Goal: Task Accomplishment & Management: Complete application form

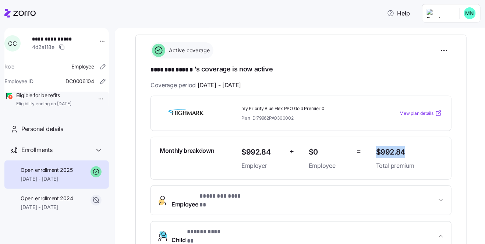
scroll to position [76, 0]
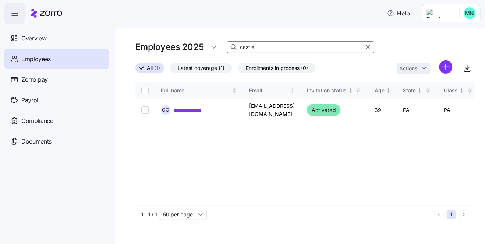
click at [33, 57] on span "Employees" at bounding box center [35, 58] width 29 height 9
click at [447, 70] on html "**********" at bounding box center [242, 119] width 485 height 239
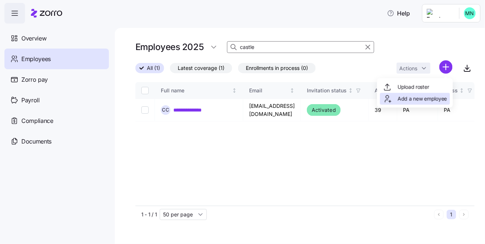
click at [413, 98] on span "Add a new employee" at bounding box center [421, 98] width 49 height 7
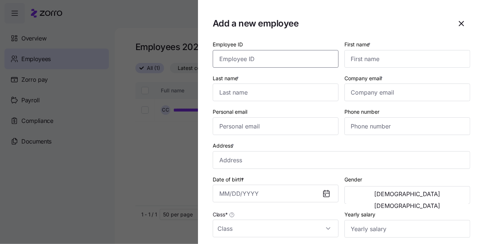
drag, startPoint x: 268, startPoint y: 60, endPoint x: 263, endPoint y: 64, distance: 7.3
click at [268, 60] on input "Employee ID" at bounding box center [276, 59] width 126 height 18
click at [235, 58] on input "Employee ID" at bounding box center [276, 59] width 126 height 18
paste input "WF0005786"
type input "WF0005786"
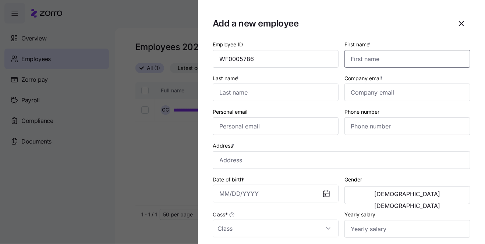
drag, startPoint x: 361, startPoint y: 58, endPoint x: 345, endPoint y: 67, distance: 18.3
click at [361, 58] on input "First name *" at bounding box center [407, 59] width 126 height 18
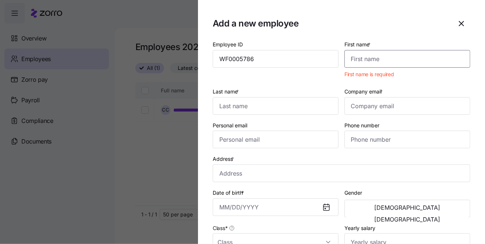
click at [365, 61] on input "First name *" at bounding box center [407, 59] width 126 height 18
paste input "[PERSON_NAME]"
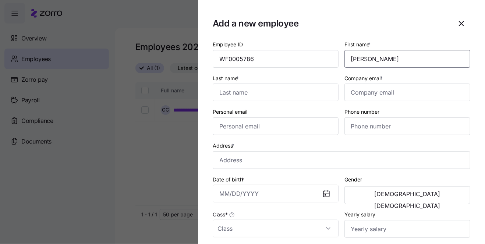
type input "[PERSON_NAME]"
click at [289, 97] on input "Last name *" at bounding box center [276, 92] width 126 height 18
paste input "[PERSON_NAME]"
type input "[PERSON_NAME]"
click at [377, 93] on input "Company email *" at bounding box center [407, 92] width 126 height 18
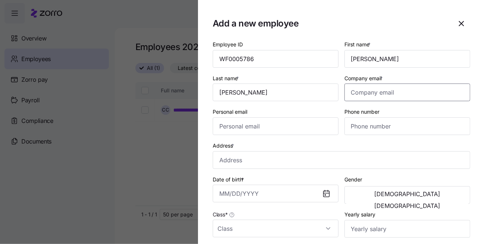
paste input "[EMAIL_ADDRESS][DOMAIN_NAME]"
type input "[EMAIL_ADDRESS][DOMAIN_NAME]"
click at [330, 143] on div "Address *" at bounding box center [341, 155] width 257 height 28
click at [230, 158] on input "Address *" at bounding box center [341, 160] width 257 height 18
paste input "[STREET_ADDRESS]"
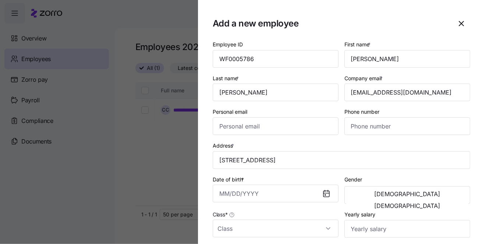
click at [314, 139] on div "Address * [STREET_ADDRESS]" at bounding box center [341, 155] width 263 height 34
click at [286, 193] on input "Date of birth *" at bounding box center [276, 194] width 126 height 18
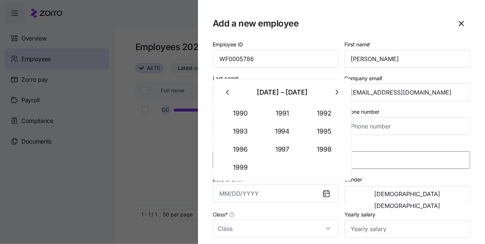
click at [368, 163] on input "[STREET_ADDRESS]" at bounding box center [341, 160] width 257 height 18
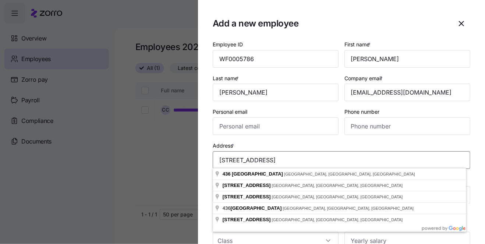
paste input "Penndel"
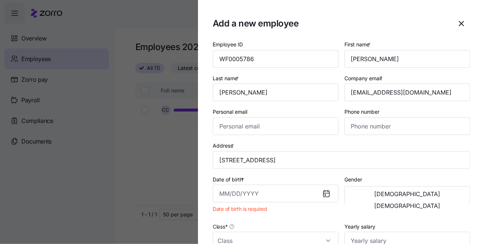
type input "[STREET_ADDRESS]"
click at [347, 123] on input "Phone number" at bounding box center [407, 126] width 126 height 18
paste input "[PHONE_NUMBER]"
type input "[PHONE_NUMBER]"
click at [286, 121] on input "Personal email" at bounding box center [276, 126] width 126 height 18
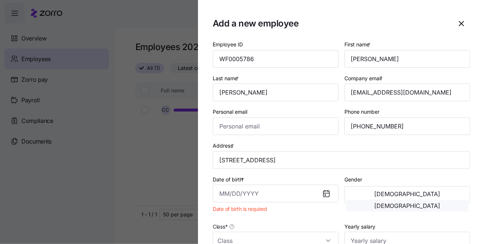
click at [432, 203] on span "[DEMOGRAPHIC_DATA]" at bounding box center [407, 206] width 66 height 6
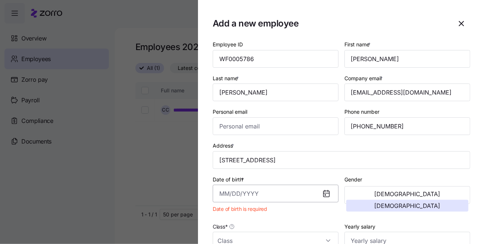
click at [285, 189] on input "Date of birth *" at bounding box center [276, 194] width 126 height 18
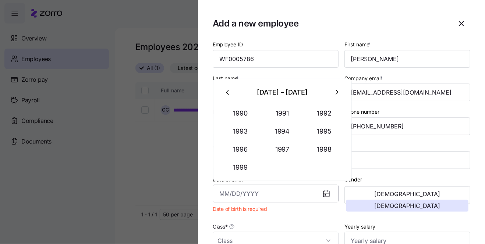
paste input "[DATE]"
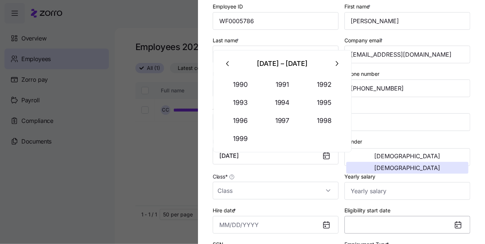
scroll to position [50, 0]
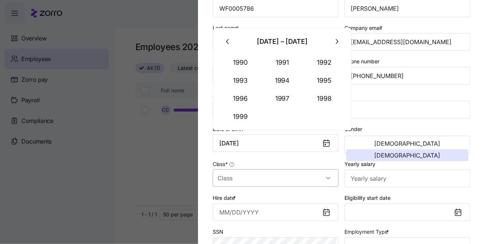
type input "[DATE]"
click at [326, 181] on input "Class *" at bounding box center [276, 178] width 126 height 18
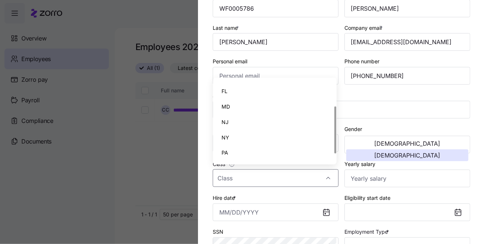
scroll to position [57, 0]
click at [247, 138] on div "PA" at bounding box center [275, 138] width 118 height 15
type input "PA"
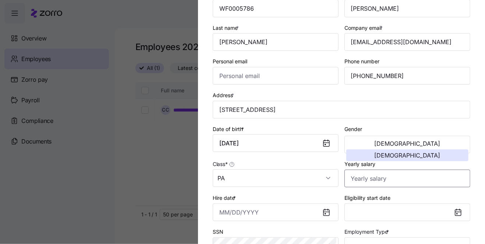
click at [361, 180] on input "Yearly salary" at bounding box center [407, 178] width 126 height 18
click at [364, 177] on input "Yearly salary" at bounding box center [407, 178] width 126 height 18
paste input "$45,000"
type input "$45,000"
click at [296, 193] on div "Hire date *" at bounding box center [276, 207] width 126 height 28
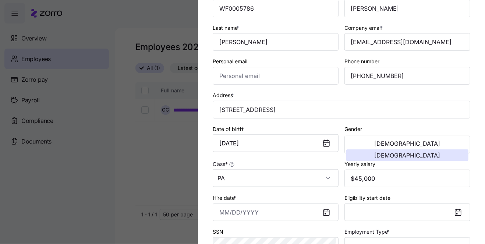
click at [294, 193] on div "Hire date *" at bounding box center [276, 207] width 126 height 28
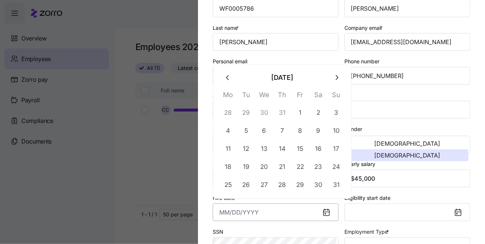
click at [261, 209] on input "Hire date *" at bounding box center [276, 212] width 126 height 18
click at [225, 74] on icon "button" at bounding box center [228, 78] width 8 height 8
click at [231, 185] on button "28" at bounding box center [228, 185] width 18 height 18
type input "[DATE]"
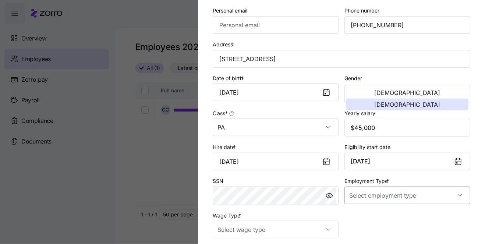
scroll to position [126, 0]
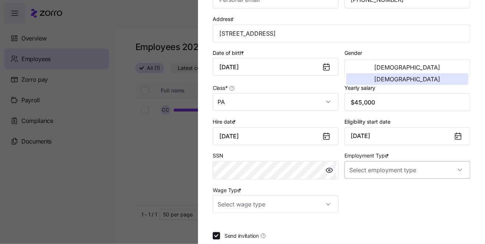
click at [411, 172] on input "Employment Type *" at bounding box center [407, 170] width 126 height 18
click at [382, 190] on div "Full Time" at bounding box center [404, 189] width 118 height 15
type input "Full Time"
click at [372, 196] on div "Employee ID WF0005786 First name * [PERSON_NAME] Last name * [PERSON_NAME] Comp…" at bounding box center [341, 63] width 263 height 306
click at [300, 199] on input "Wage Type *" at bounding box center [276, 204] width 126 height 18
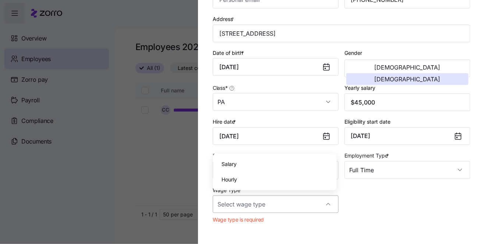
click at [326, 204] on div at bounding box center [276, 204] width 126 height 18
click at [326, 204] on input "Wage Type *" at bounding box center [276, 204] width 126 height 18
click at [284, 165] on div "Salary" at bounding box center [275, 163] width 118 height 15
type input "Salary"
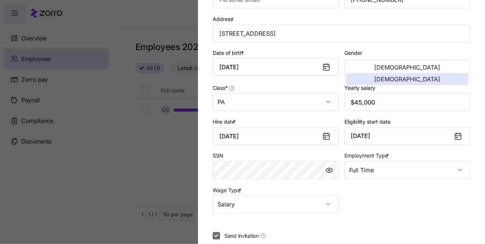
click at [216, 233] on input "Send invitation" at bounding box center [216, 235] width 7 height 7
checkbox input "false"
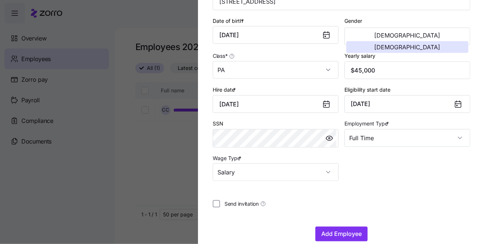
scroll to position [168, 0]
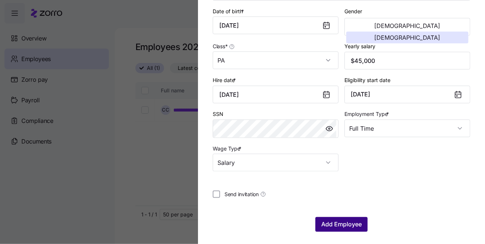
click at [333, 220] on span "Add Employee" at bounding box center [341, 224] width 40 height 9
